Goal: Navigation & Orientation: Go to known website

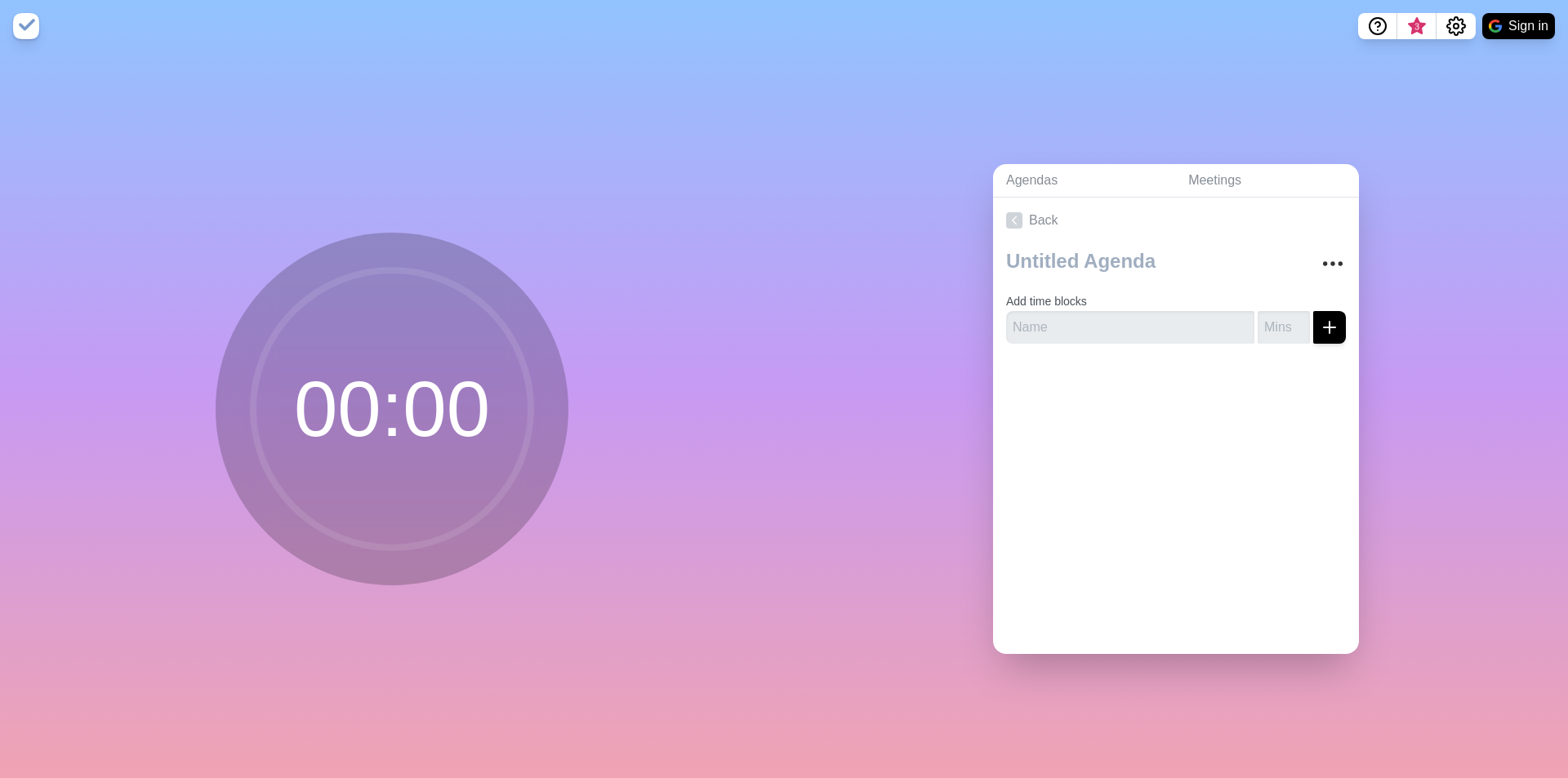
click at [363, 324] on circle at bounding box center [392, 409] width 278 height 278
click at [19, 19] on img at bounding box center [26, 26] width 26 height 26
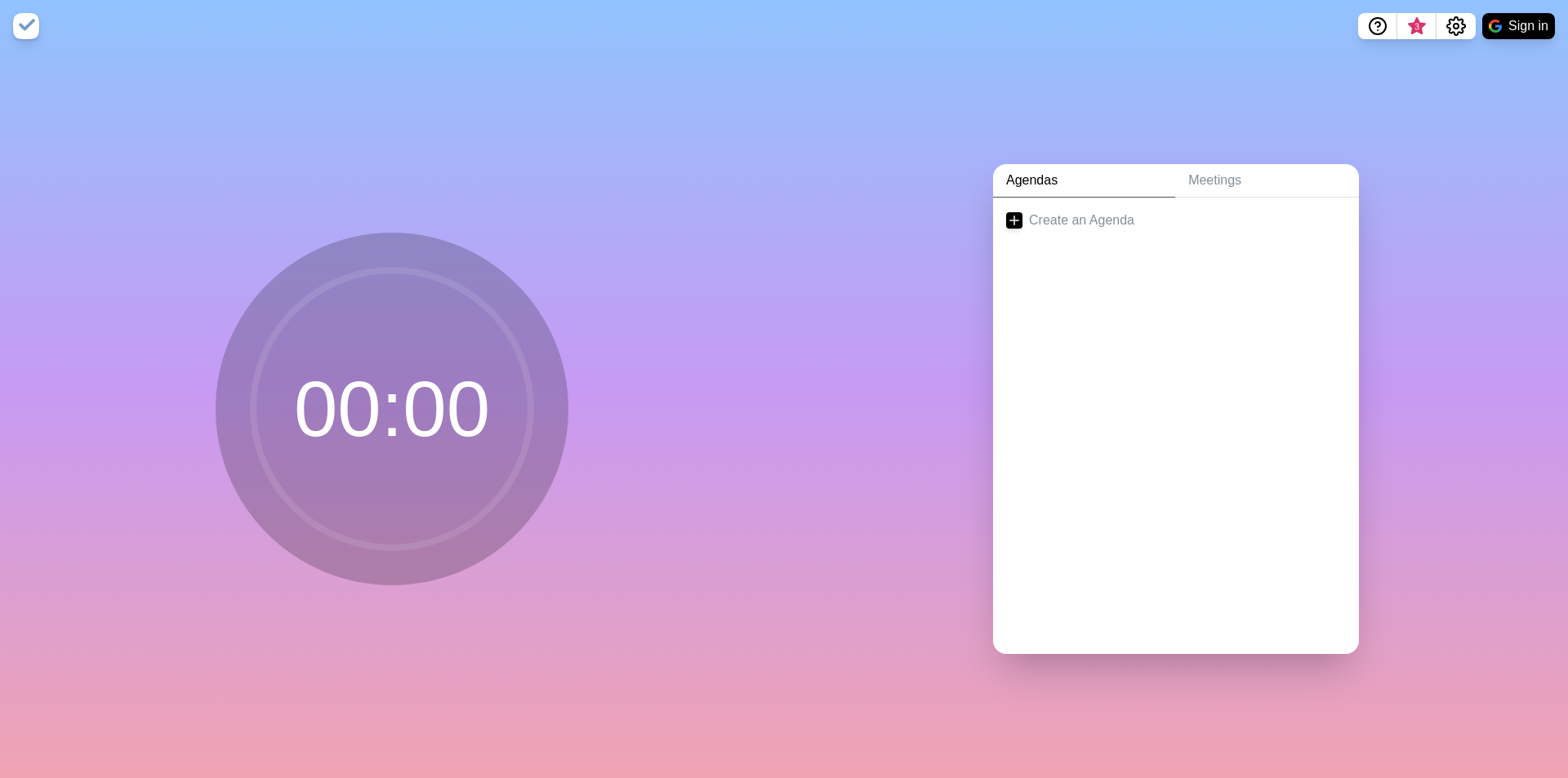
click at [378, 397] on circle at bounding box center [392, 409] width 278 height 278
